Goal: Find contact information: Find specific page/section

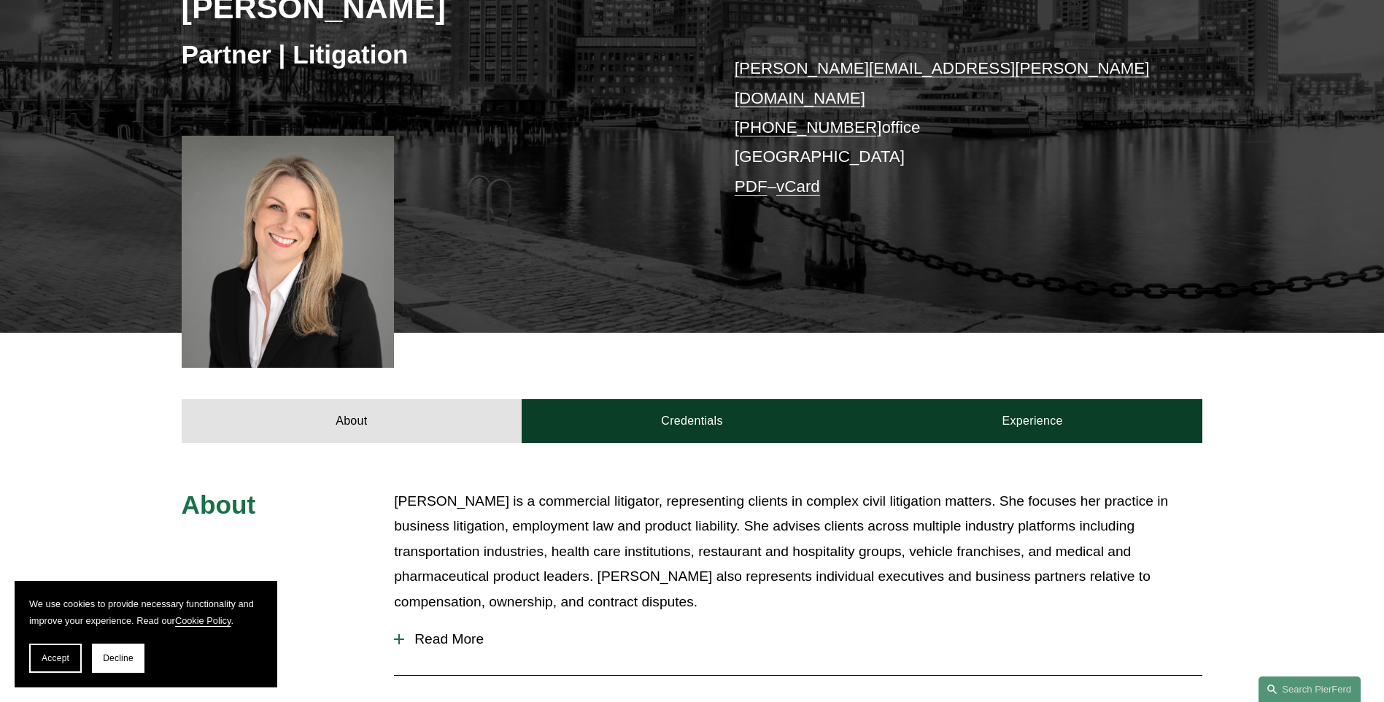
scroll to position [268, 0]
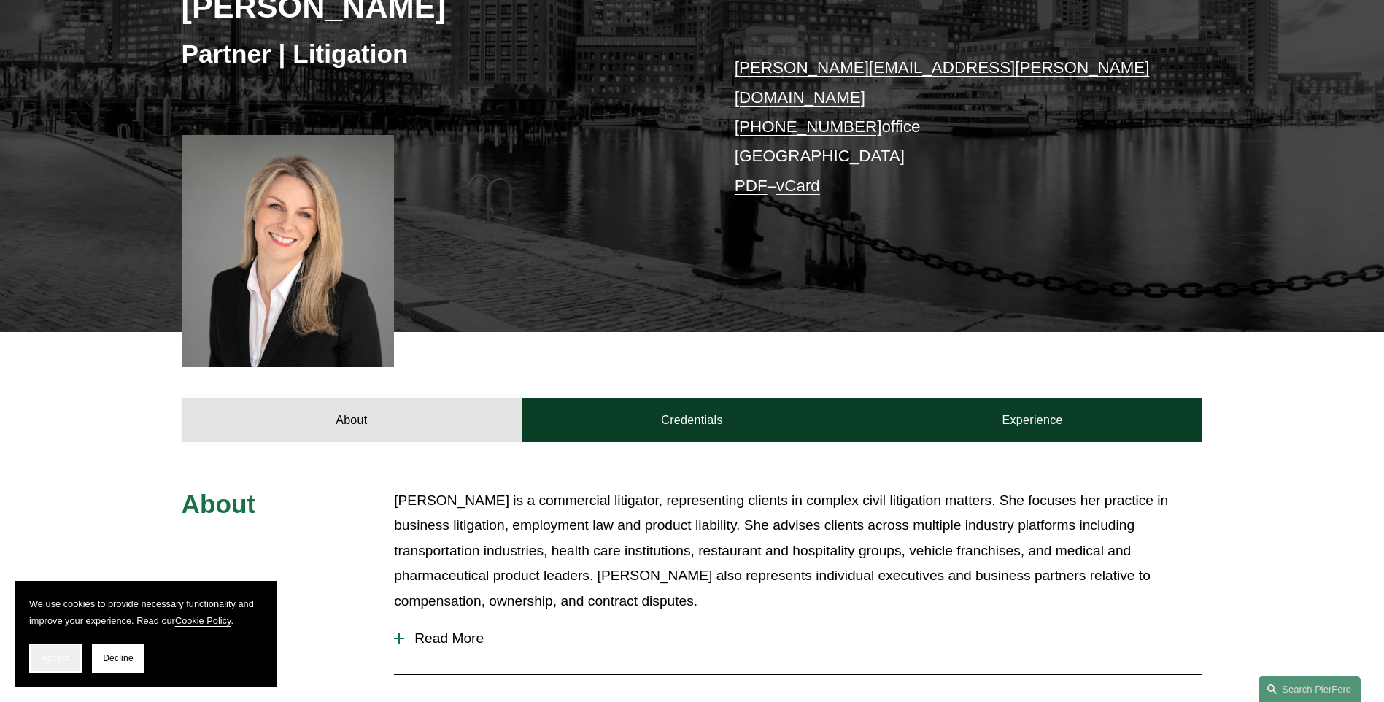
click at [59, 660] on span "Accept" at bounding box center [56, 658] width 28 height 10
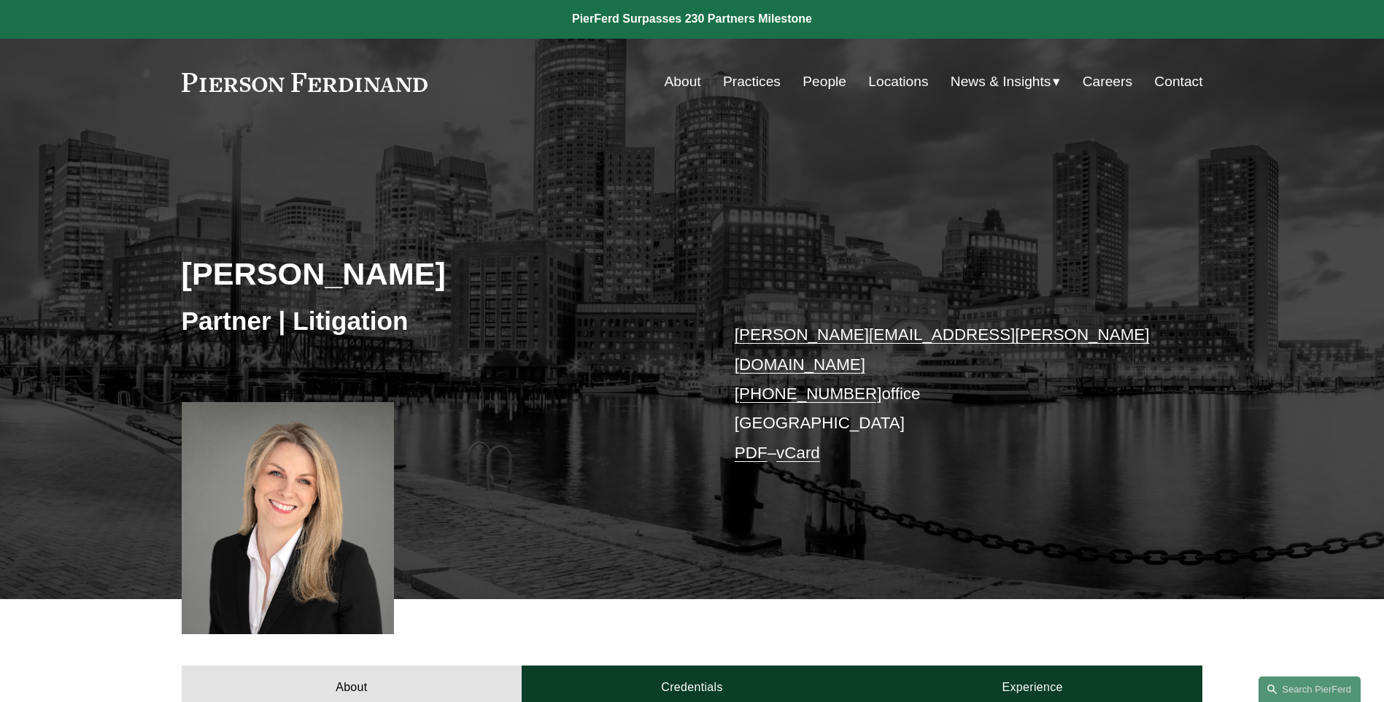
scroll to position [0, 0]
click at [900, 83] on link "Locations" at bounding box center [898, 83] width 60 height 28
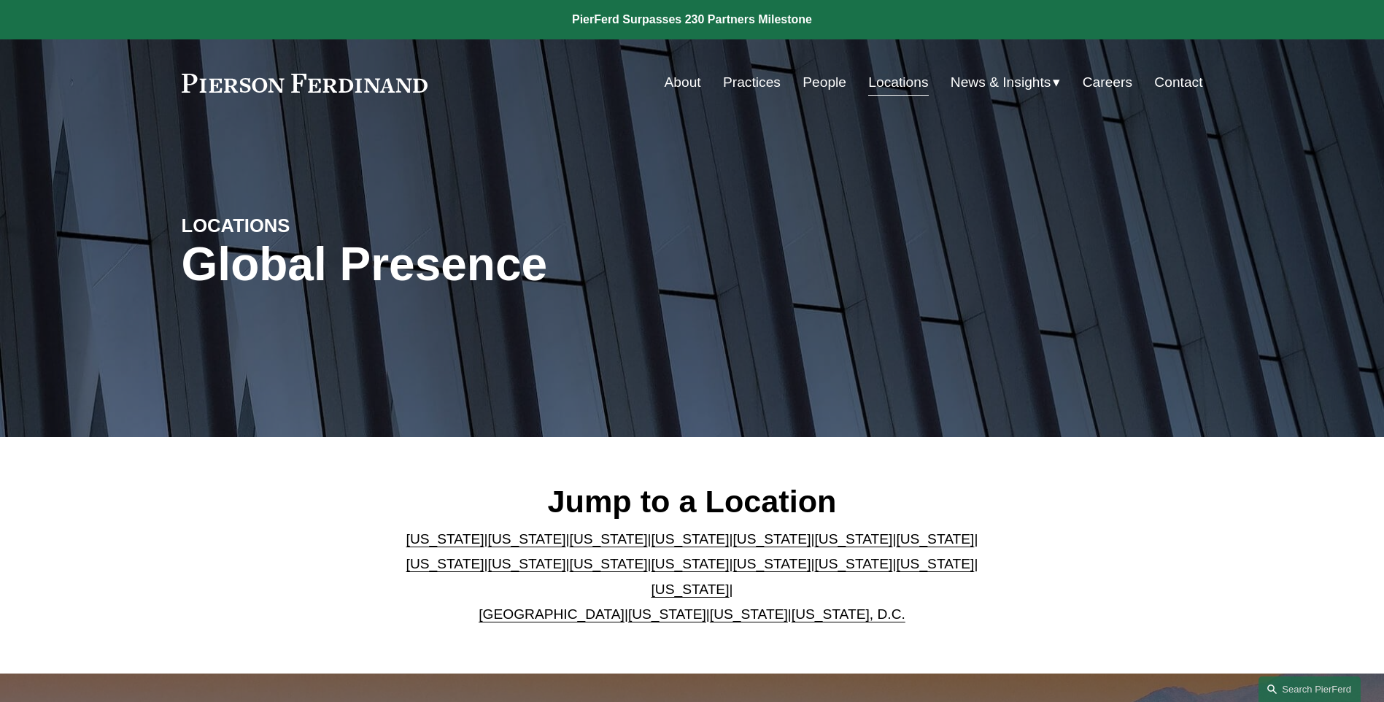
click at [816, 80] on link "People" at bounding box center [825, 83] width 44 height 28
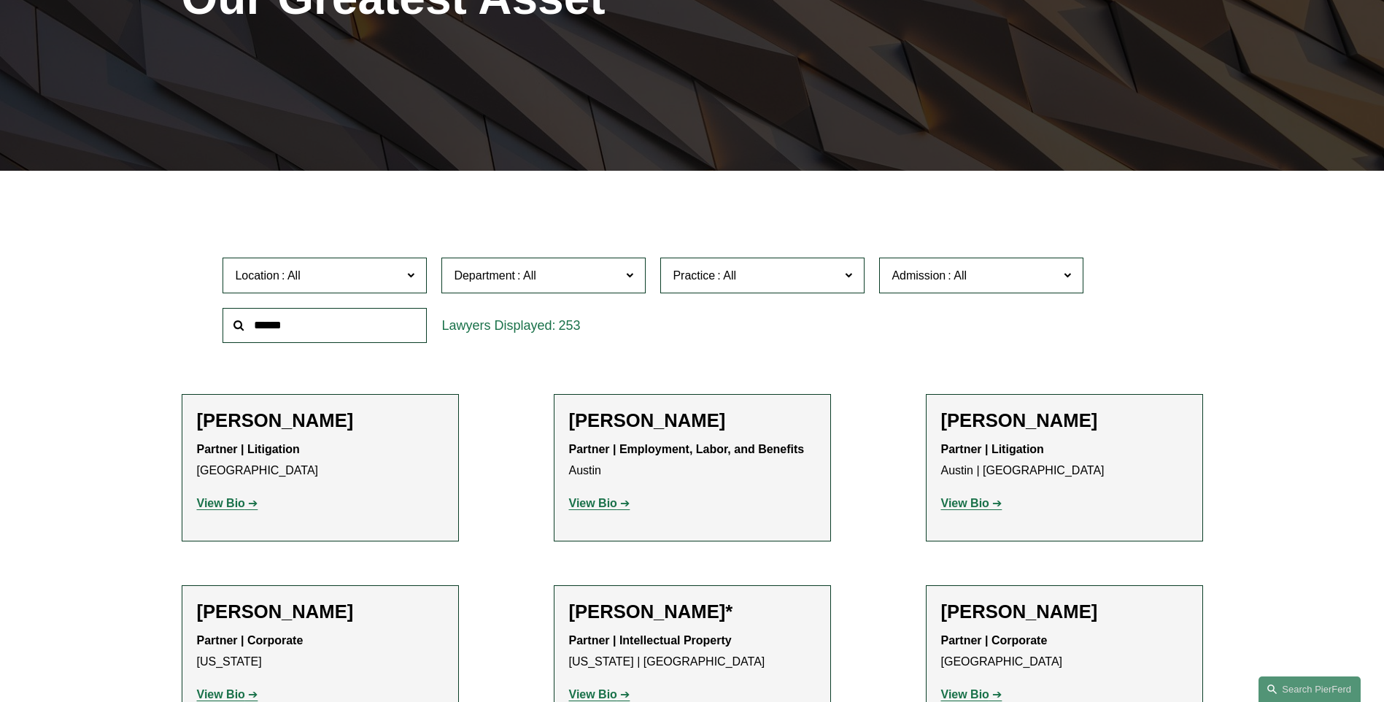
scroll to position [268, 0]
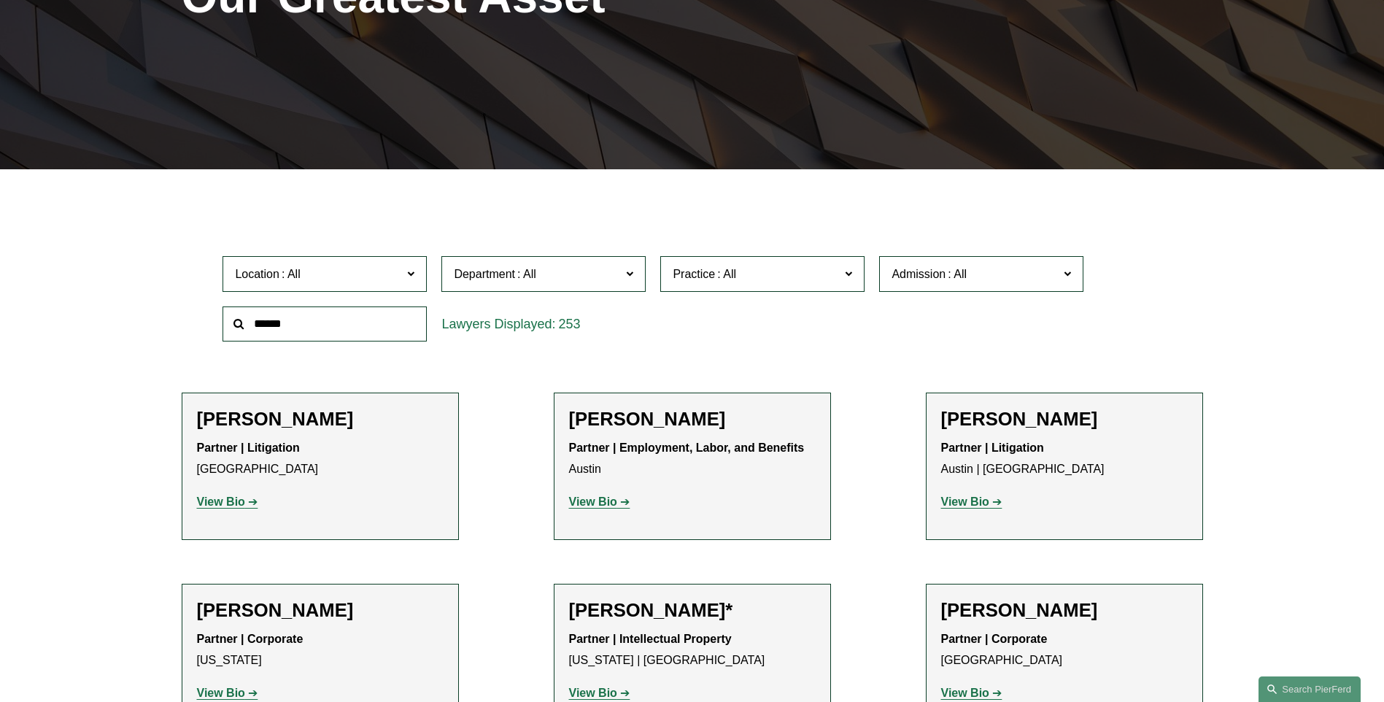
click at [330, 333] on input "text" at bounding box center [325, 324] width 204 height 36
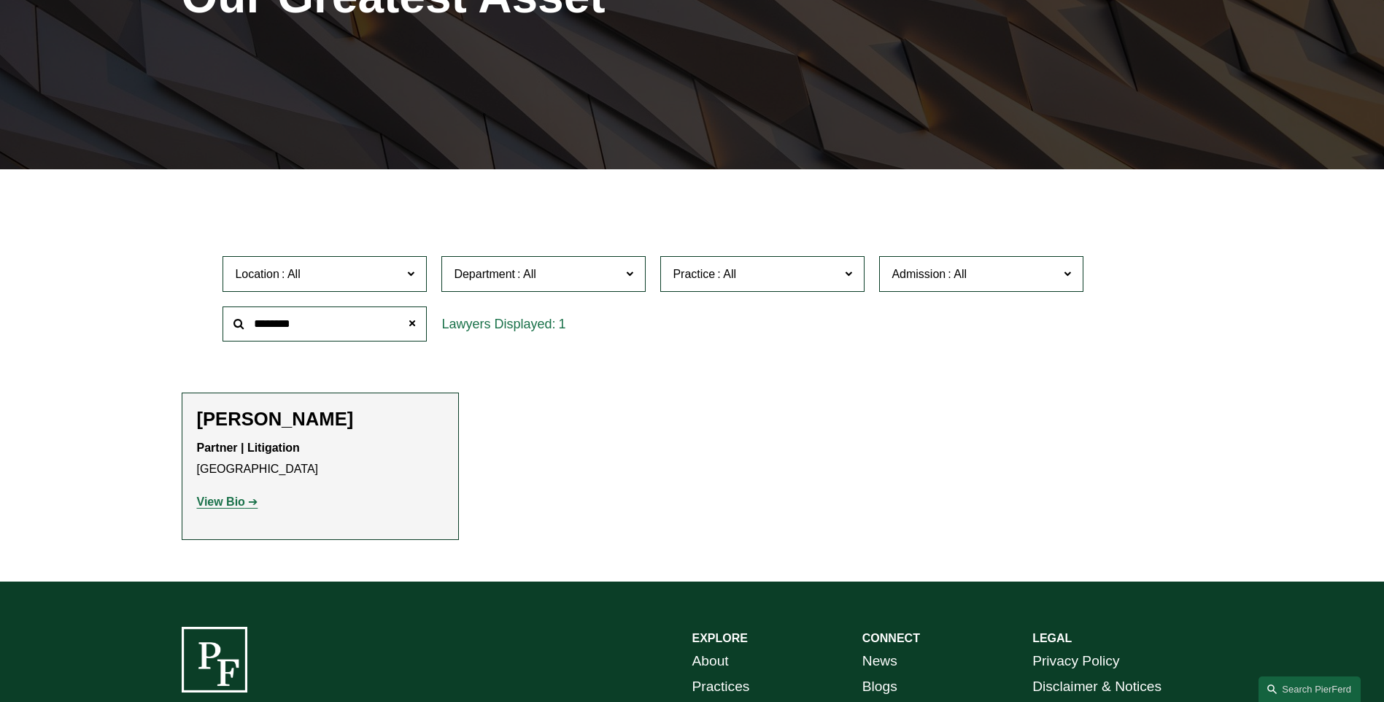
type input "********"
click at [355, 434] on div "Rachel Moynihan Partner | Litigation Boston View Bio Location: Boston; Departme…" at bounding box center [320, 466] width 247 height 117
click at [232, 505] on strong "View Bio" at bounding box center [221, 501] width 48 height 12
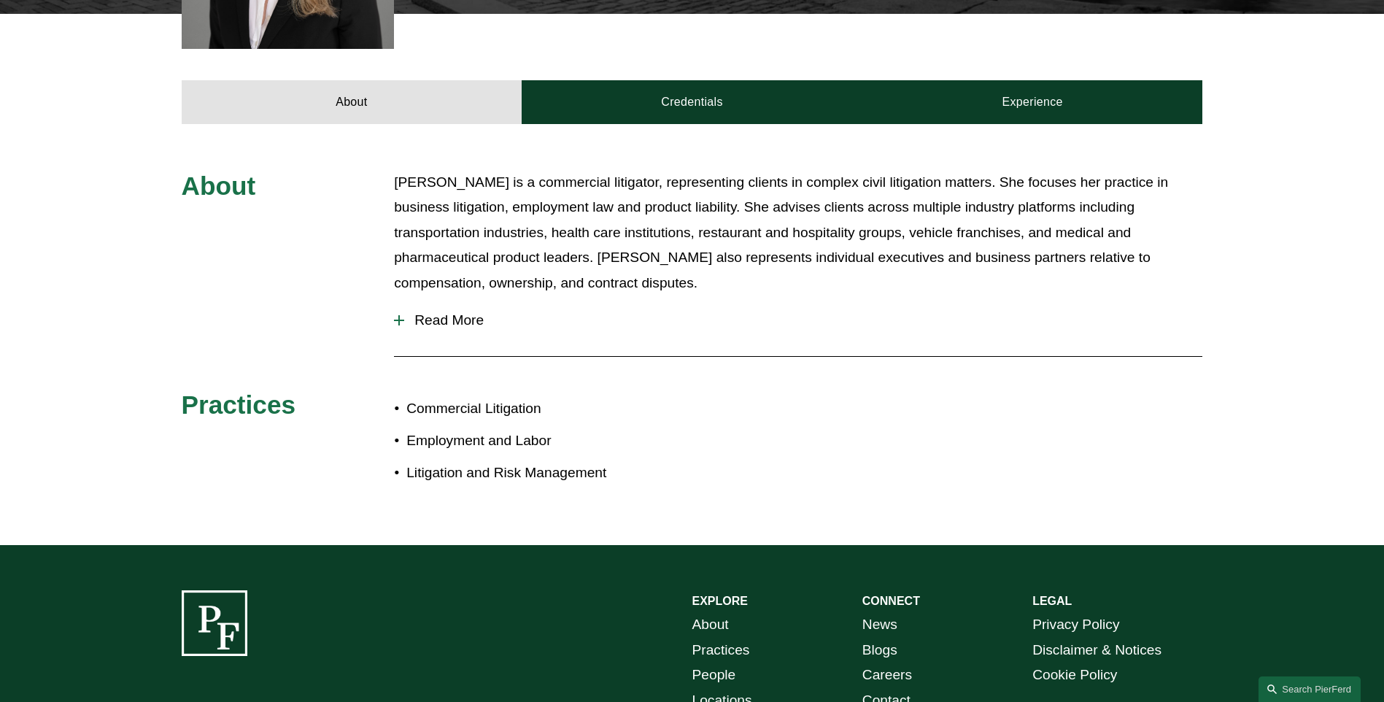
scroll to position [657, 0]
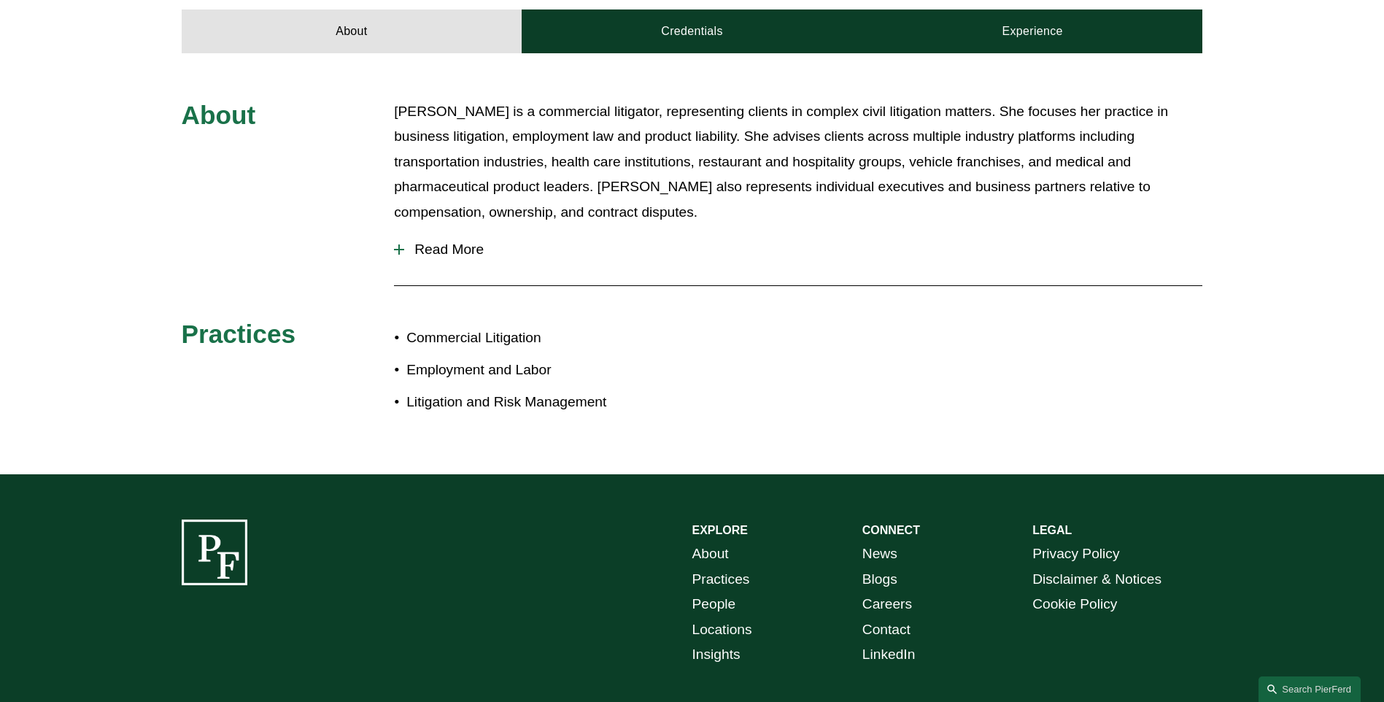
click at [399, 244] on div at bounding box center [398, 249] width 1 height 10
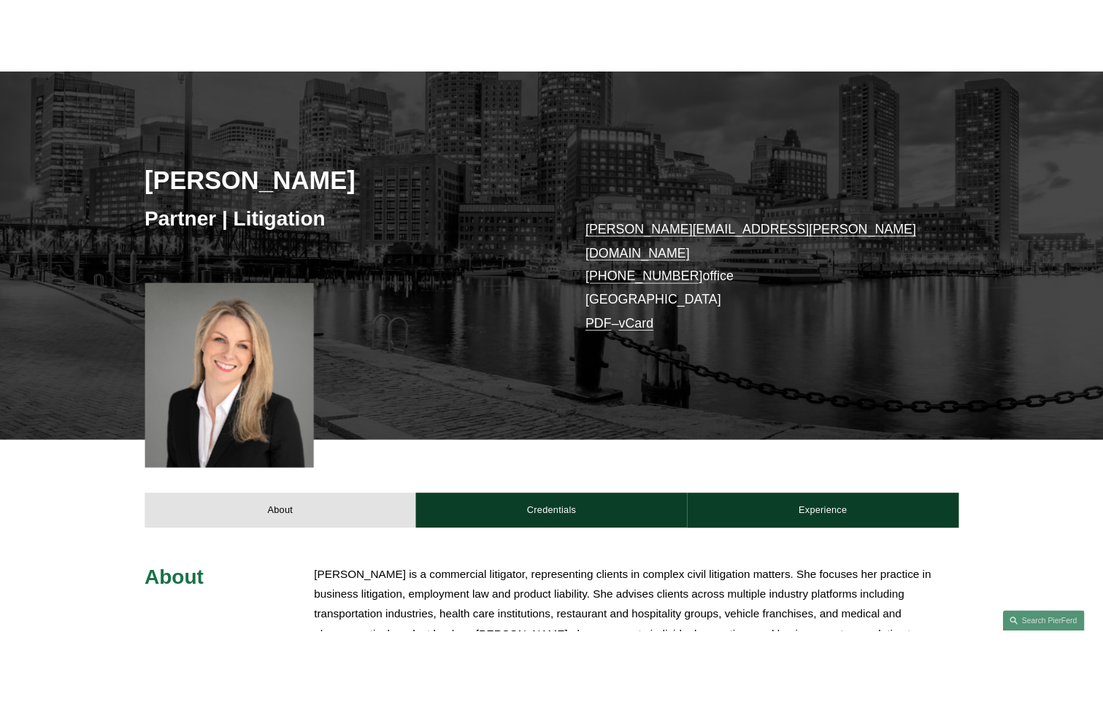
scroll to position [0, 0]
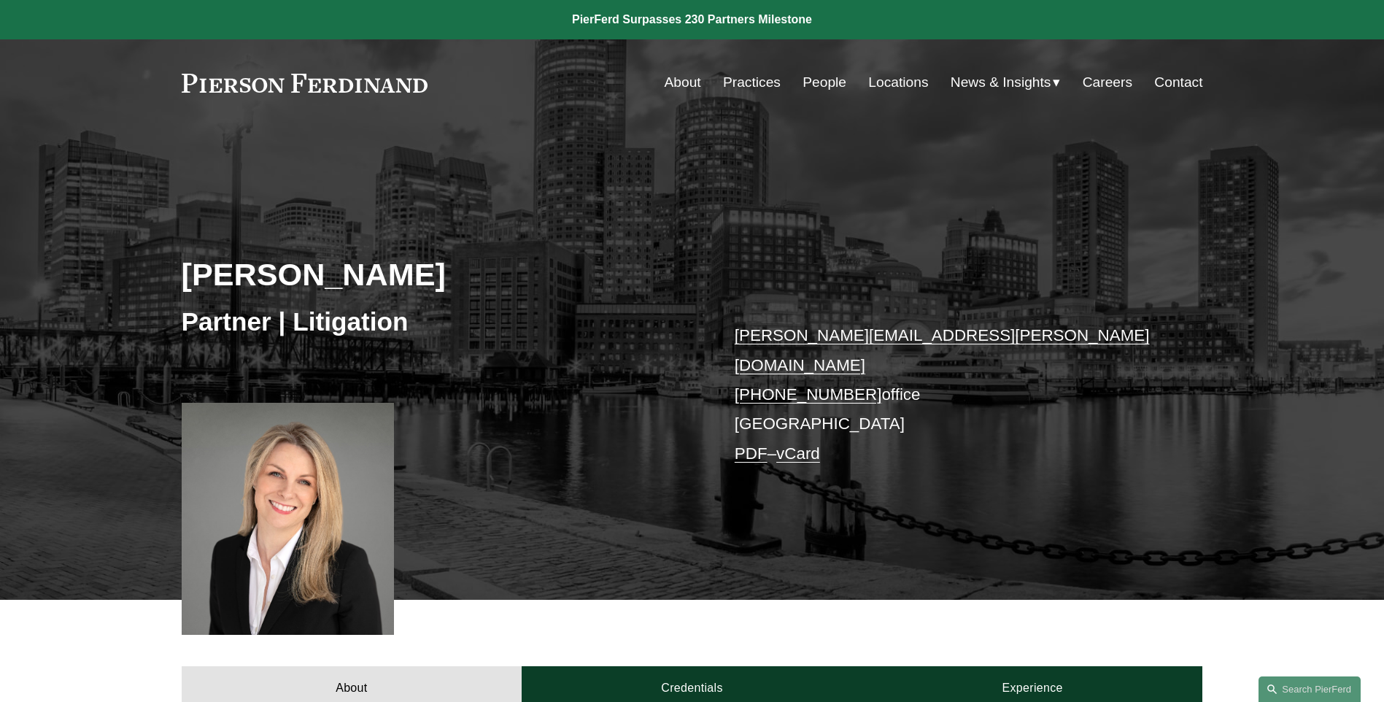
click at [748, 444] on link "PDF" at bounding box center [751, 453] width 33 height 18
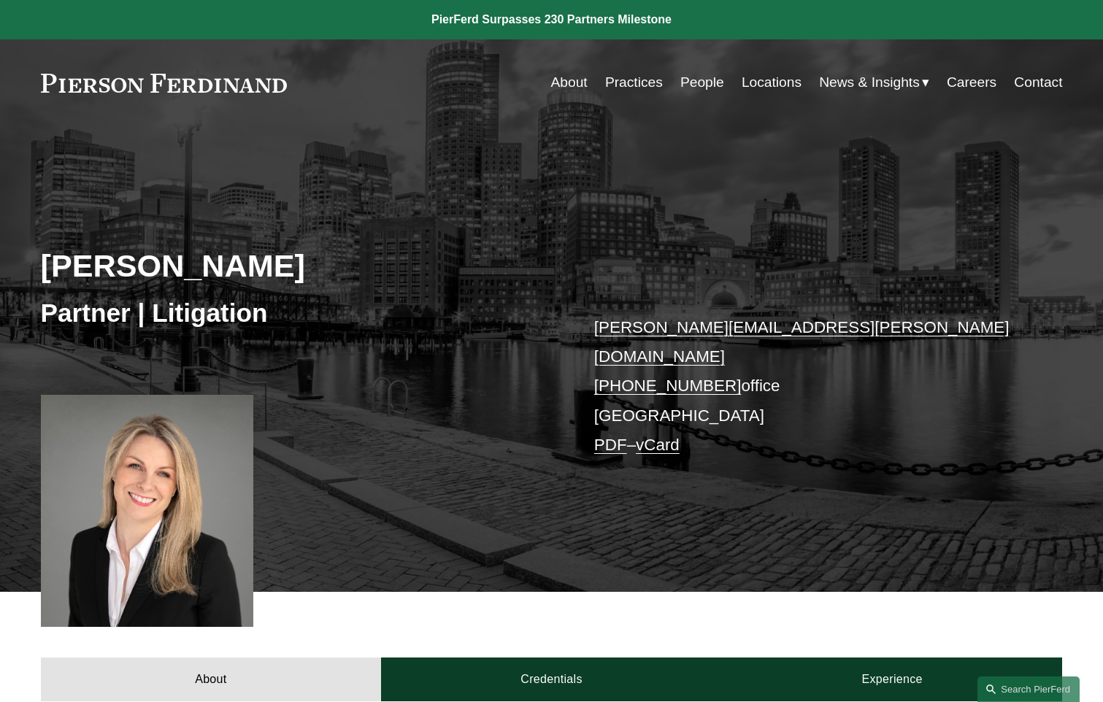
click at [575, 83] on link "About" at bounding box center [569, 83] width 36 height 28
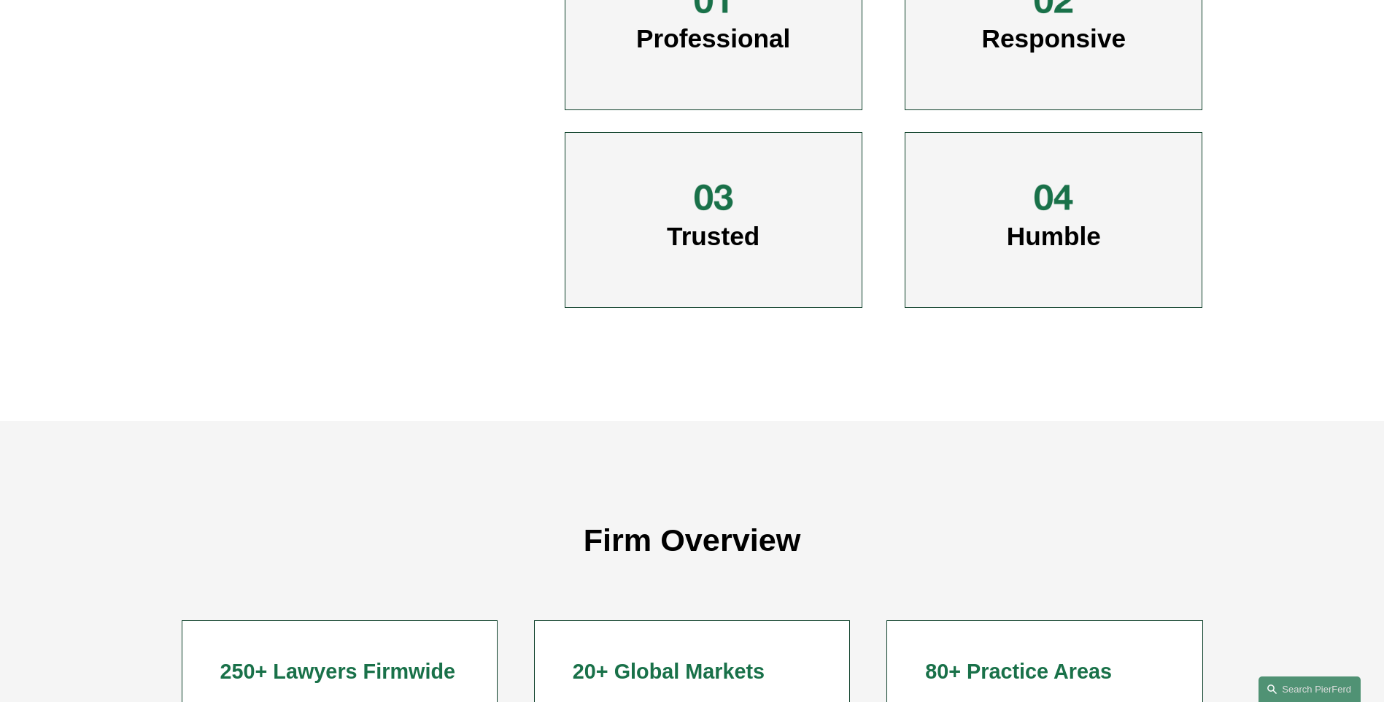
scroll to position [871, 0]
